Goal: Transaction & Acquisition: Purchase product/service

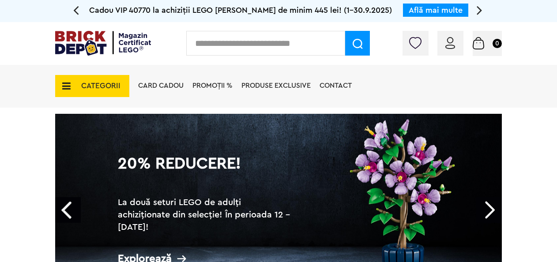
click at [230, 48] on input "text" at bounding box center [265, 43] width 159 height 25
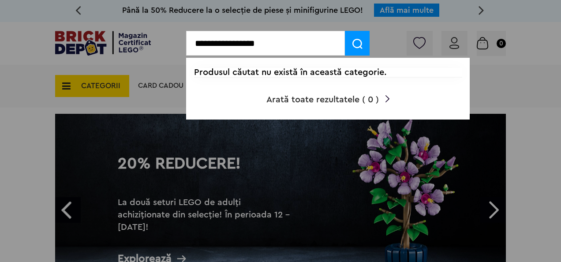
type input "**********"
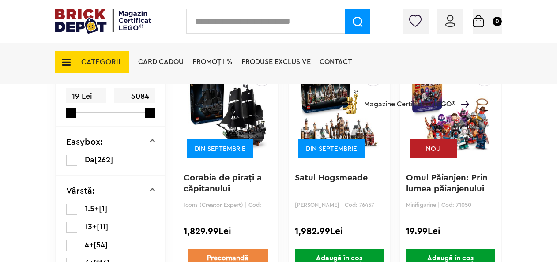
scroll to position [96, 0]
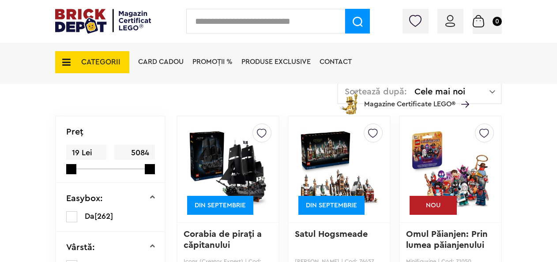
click at [423, 162] on img at bounding box center [450, 170] width 79 height 124
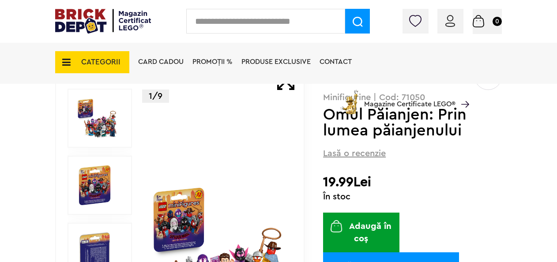
scroll to position [177, 0]
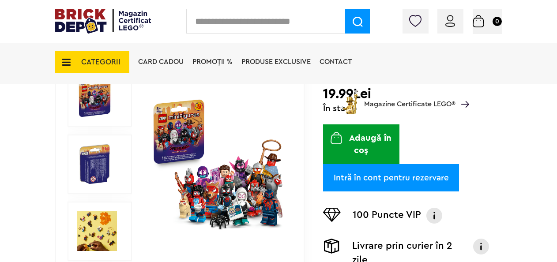
click at [410, 179] on link "Intră în cont pentru rezervare" at bounding box center [391, 177] width 136 height 27
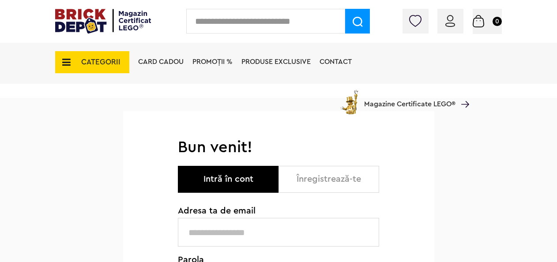
scroll to position [44, 0]
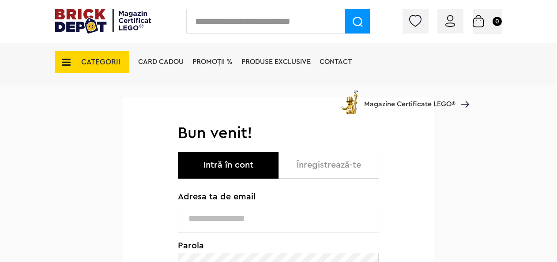
click at [230, 227] on input "text" at bounding box center [278, 218] width 201 height 29
type input "**********"
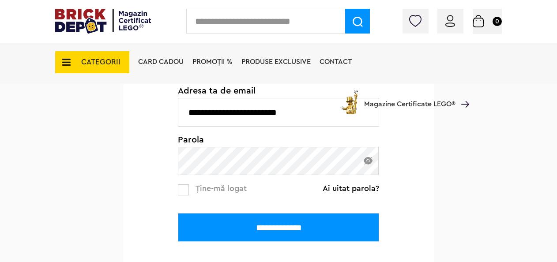
scroll to position [132, 0]
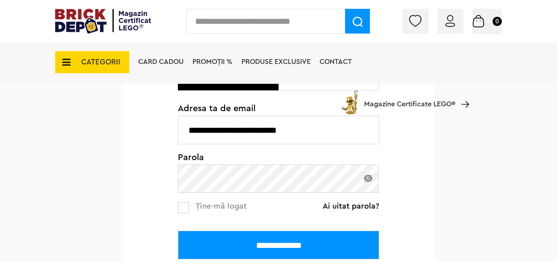
click at [219, 240] on input "**********" at bounding box center [278, 245] width 201 height 29
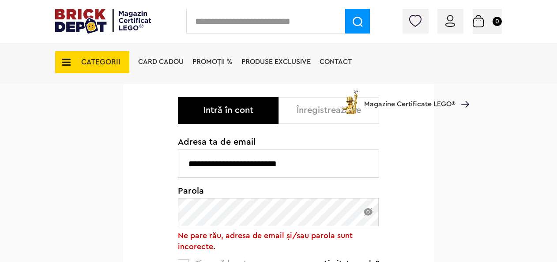
scroll to position [132, 0]
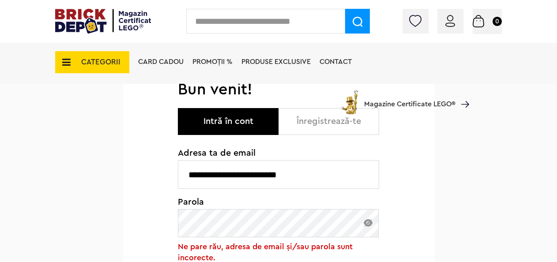
scroll to position [88, 0]
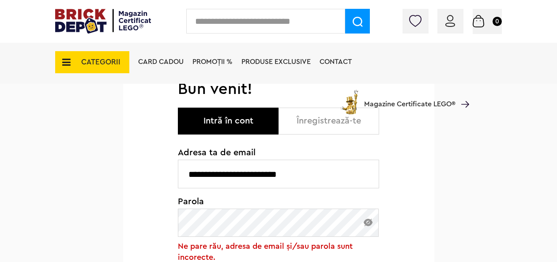
click at [366, 223] on img at bounding box center [368, 223] width 9 height 8
click at [133, 223] on div "**********" at bounding box center [278, 231] width 311 height 305
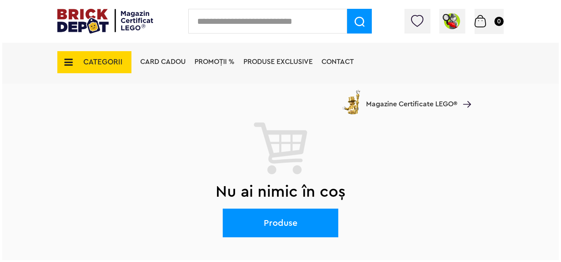
scroll to position [88, 0]
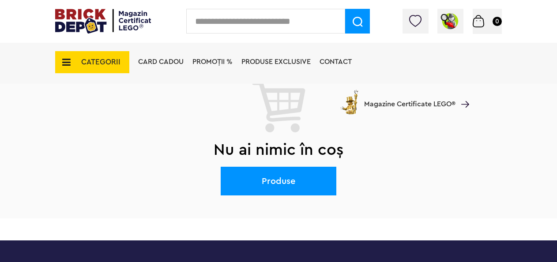
click at [150, 102] on div "Card Cadou PROMOȚII % Produse exclusive Contact Magazine Certificate LEGO®" at bounding box center [301, 77] width 335 height 73
click at [255, 29] on input "text" at bounding box center [265, 21] width 159 height 25
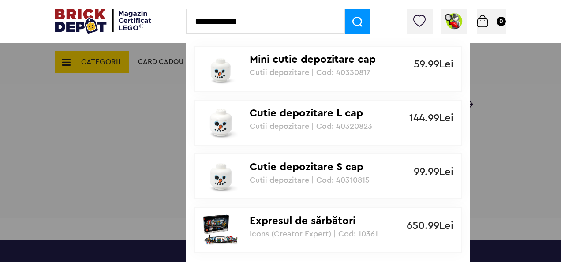
type input "**********"
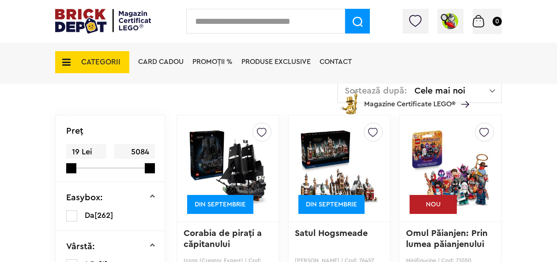
scroll to position [96, 0]
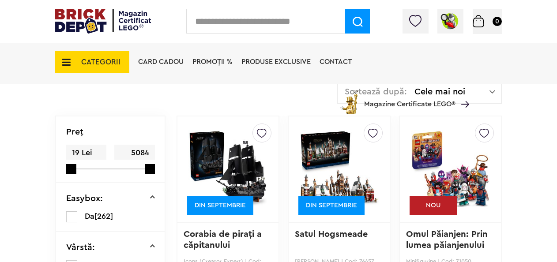
click at [441, 169] on img at bounding box center [450, 170] width 79 height 124
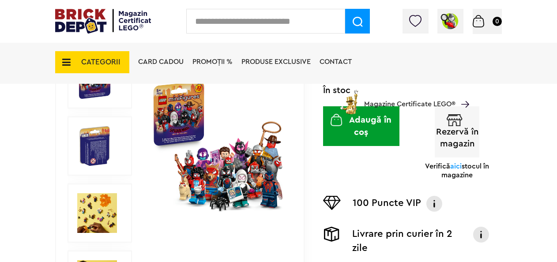
scroll to position [177, 0]
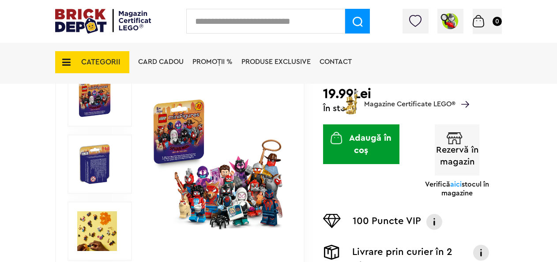
click at [448, 157] on button "Rezervă în magazin" at bounding box center [457, 149] width 45 height 51
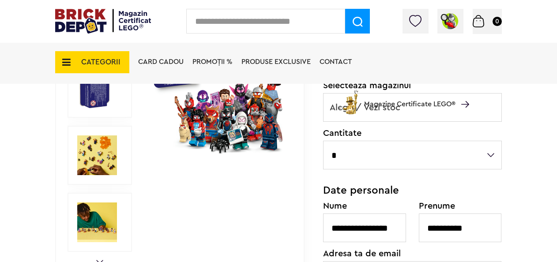
scroll to position [221, 0]
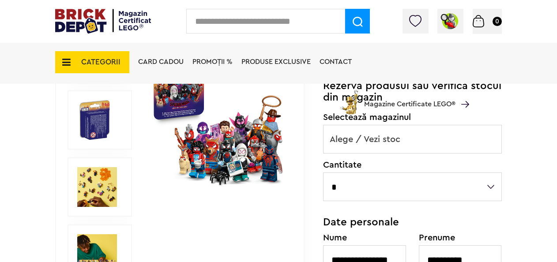
click at [384, 143] on span "Alege / Vezi stoc" at bounding box center [413, 139] width 178 height 28
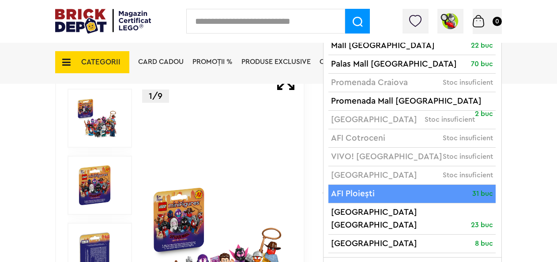
scroll to position [0, 0]
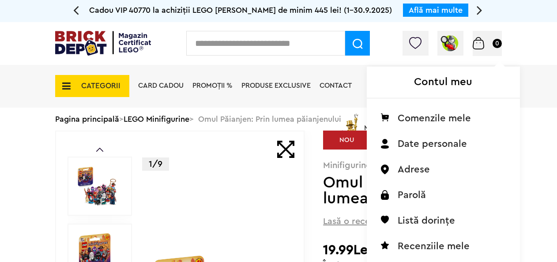
click at [451, 47] on img at bounding box center [450, 43] width 20 height 19
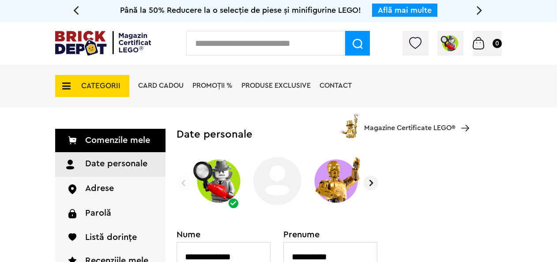
click at [372, 182] on img at bounding box center [370, 183] width 15 height 15
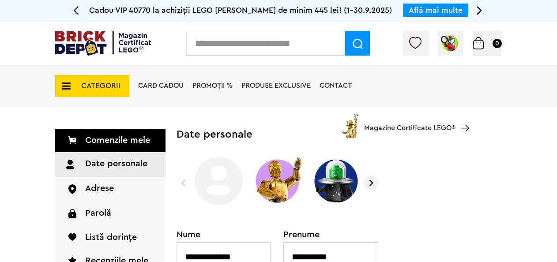
click at [182, 181] on img at bounding box center [184, 183] width 15 height 15
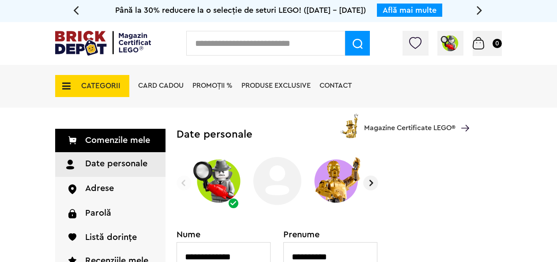
click at [84, 85] on span "CATEGORII" at bounding box center [100, 86] width 39 height 8
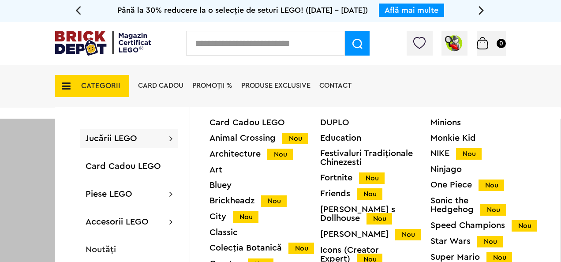
click at [85, 40] on img at bounding box center [103, 43] width 96 height 25
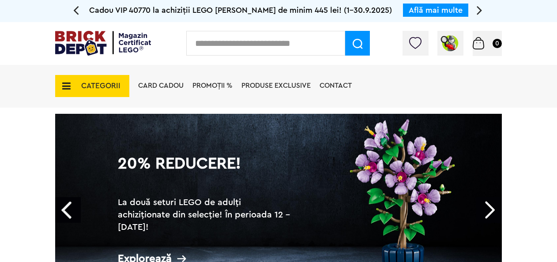
click at [218, 85] on span "PROMOȚII %" at bounding box center [212, 85] width 40 height 7
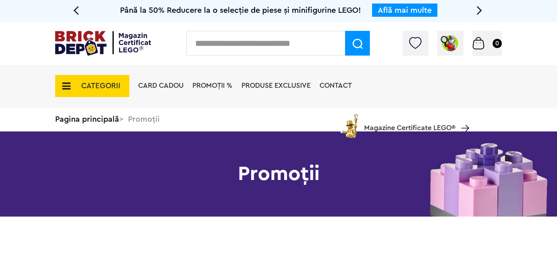
click at [269, 42] on input "text" at bounding box center [265, 43] width 159 height 25
type input "*"
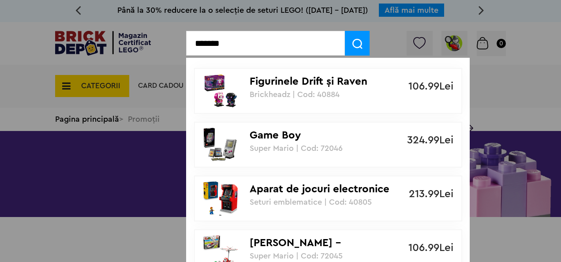
type input "*******"
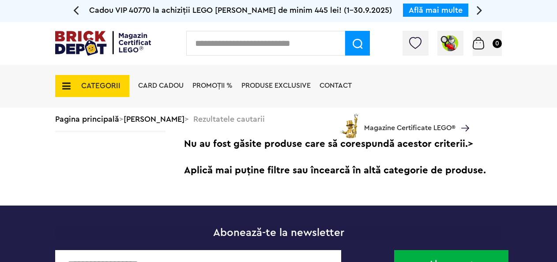
click at [231, 41] on input "text" at bounding box center [265, 43] width 159 height 25
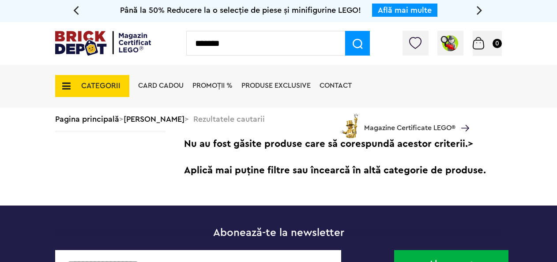
type input "*******"
click at [347, 43] on span at bounding box center [357, 43] width 25 height 25
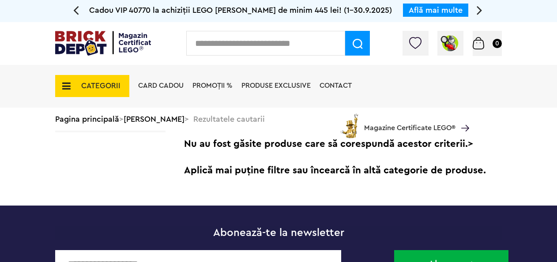
click at [228, 38] on input "text" at bounding box center [265, 43] width 159 height 25
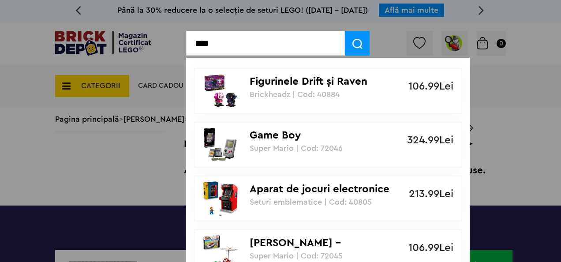
type input "****"
click at [274, 142] on div "Game Boy Super Mario | Cod: 72046" at bounding box center [323, 138] width 147 height 30
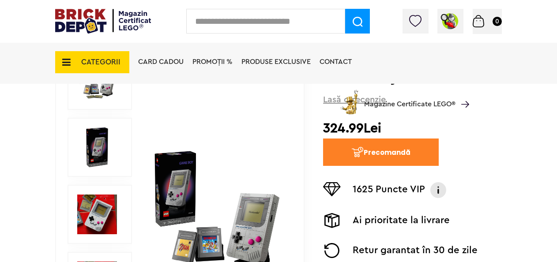
scroll to position [177, 0]
